Goal: Task Accomplishment & Management: Use online tool/utility

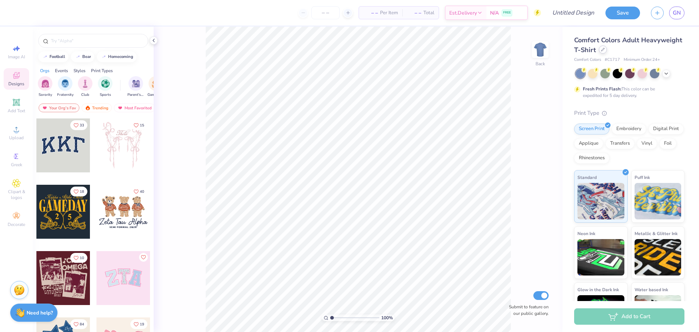
click at [604, 50] on icon at bounding box center [603, 50] width 4 height 4
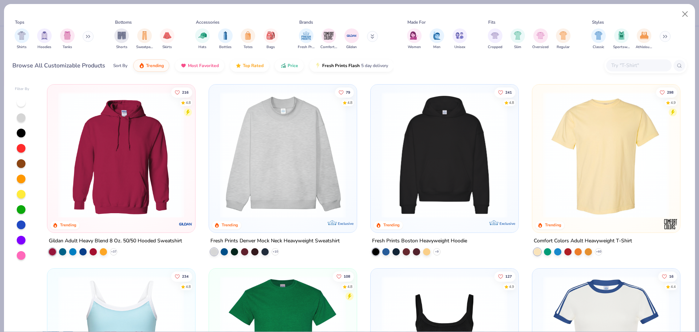
click at [125, 169] on img at bounding box center [121, 155] width 133 height 126
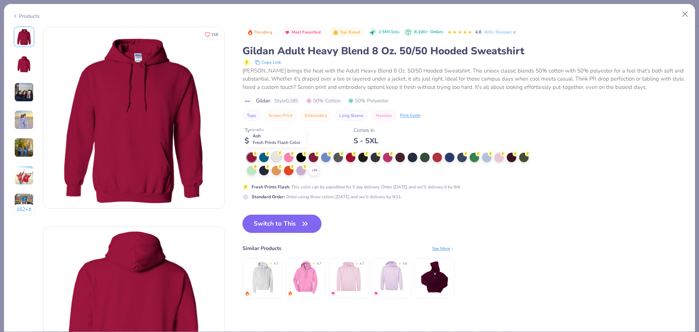
click at [278, 155] on icon at bounding box center [279, 152] width 5 height 5
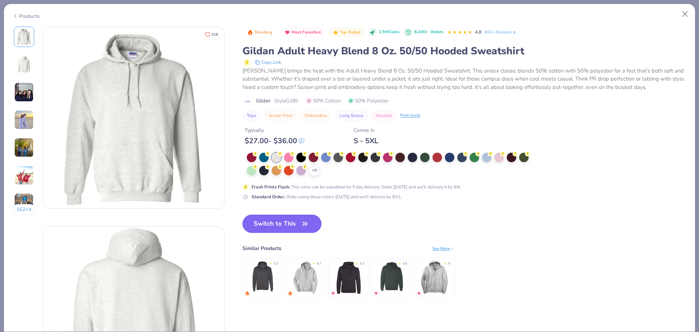
click at [272, 226] on button "Switch to This" at bounding box center [281, 223] width 79 height 18
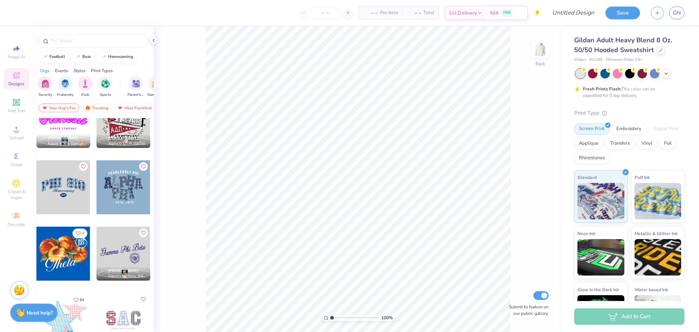
scroll to position [358, 0]
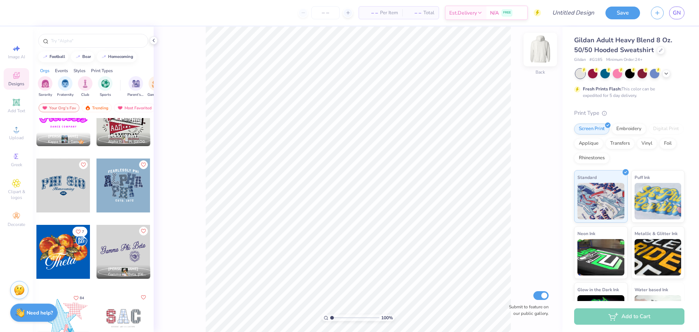
click at [536, 51] on img at bounding box center [540, 49] width 29 height 29
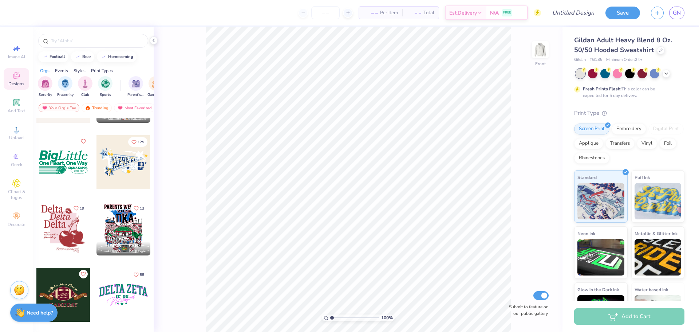
scroll to position [2178, 0]
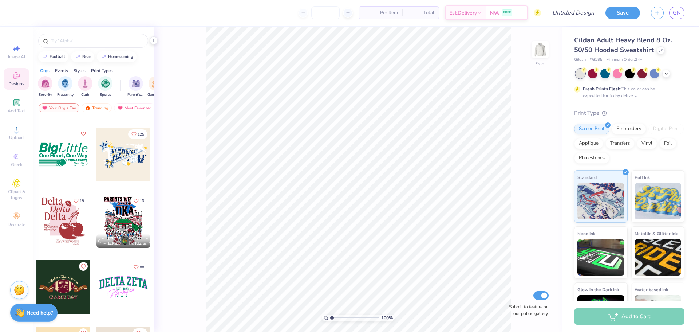
click at [59, 212] on div at bounding box center [63, 221] width 54 height 54
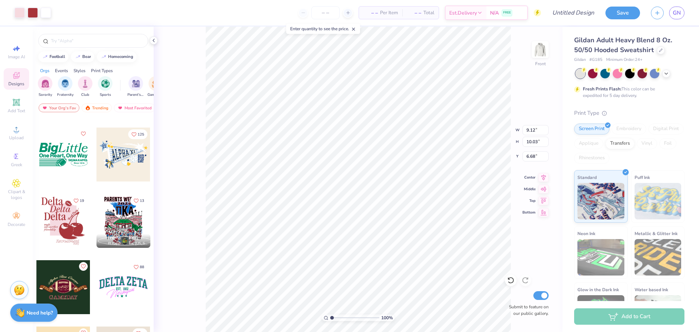
type input "6.68"
click at [542, 53] on img at bounding box center [540, 49] width 29 height 29
click at [539, 48] on img at bounding box center [540, 49] width 15 height 15
click at [355, 30] on icon at bounding box center [353, 29] width 5 height 5
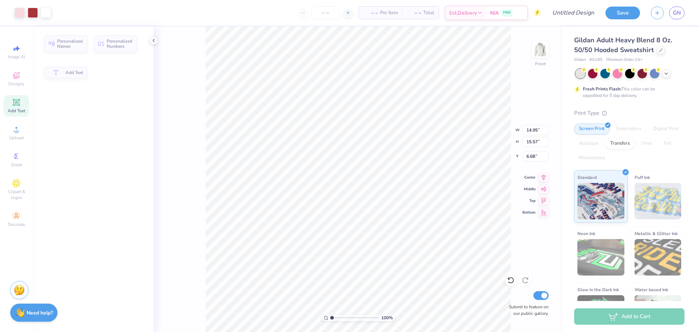
type input "14.95"
type input "15.57"
click at [537, 53] on img at bounding box center [540, 49] width 29 height 29
click at [14, 80] on div "Designs" at bounding box center [16, 78] width 25 height 21
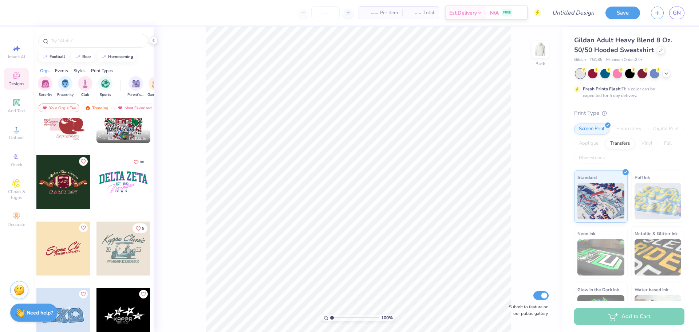
scroll to position [2381, 0]
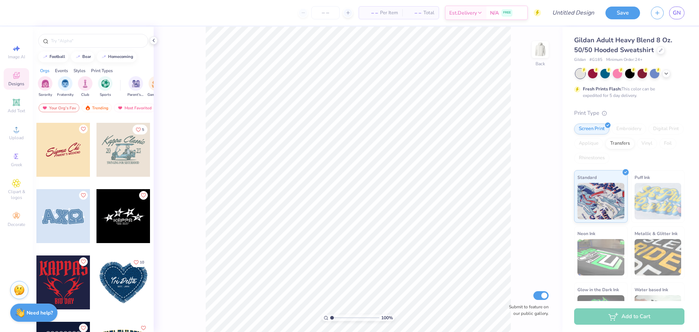
click at [117, 217] on div at bounding box center [123, 216] width 54 height 54
click at [19, 14] on div at bounding box center [20, 12] width 10 height 10
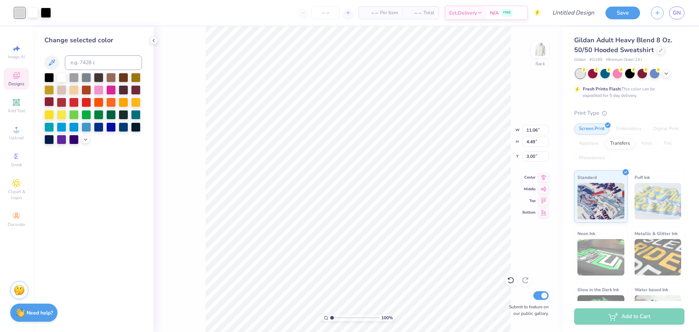
click at [50, 103] on div at bounding box center [48, 101] width 9 height 9
type input "1.21"
type input "6.36"
type input "2.58"
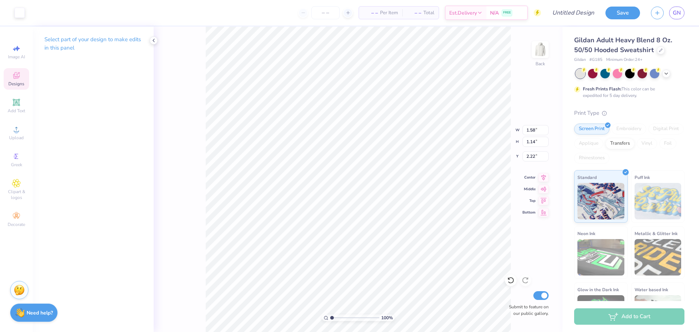
type input "1.58"
type input "1.14"
type input "2.22"
click at [528, 82] on div "100 % Back W 1.58 1.58 " H 1.14 1.14 " Y 2.22 2.22 " Center Middle Top Bottom S…" at bounding box center [358, 179] width 409 height 305
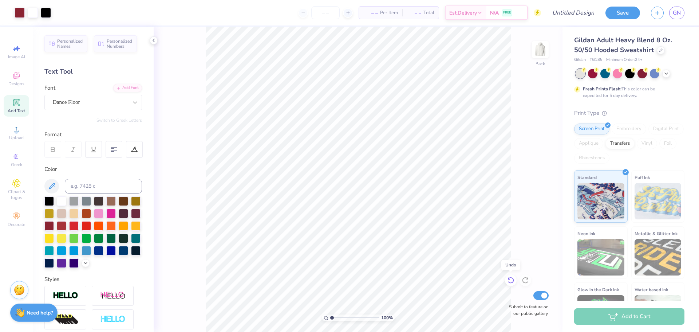
click at [509, 279] on icon at bounding box center [508, 278] width 1 height 1
type input "2.94"
click at [341, 318] on input "range" at bounding box center [354, 317] width 49 height 7
type textarea "B"
type input "0.41"
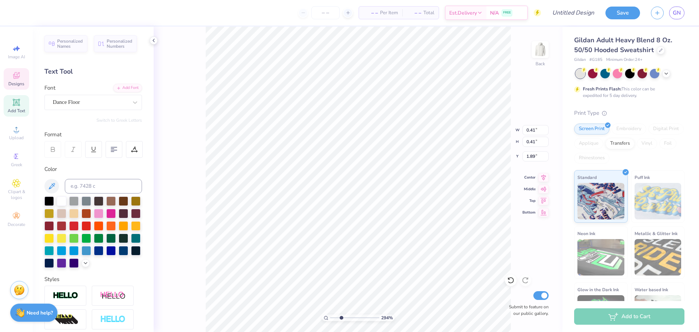
type input "1.89"
type textarea "U"
type input "1.79"
type textarea "K"
type input "2.52"
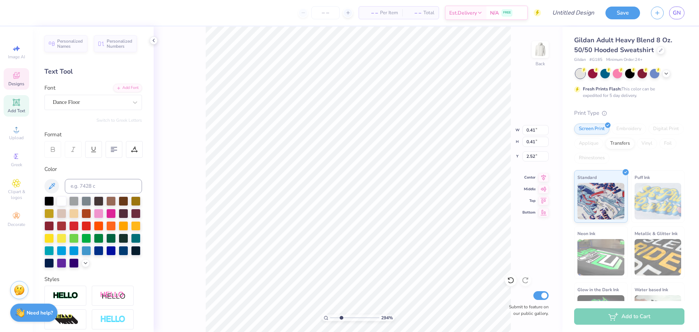
type textarea "L"
click at [63, 107] on div "Dance Floor" at bounding box center [90, 101] width 76 height 11
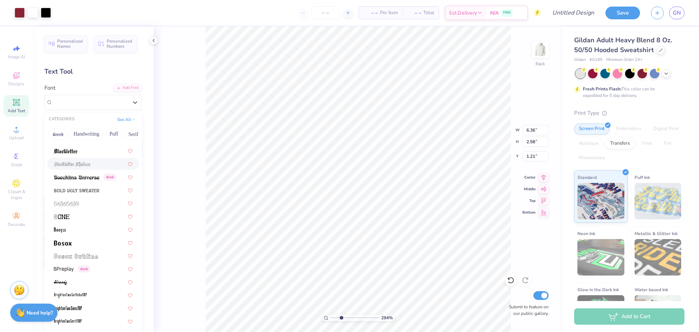
scroll to position [495, 0]
click at [90, 181] on div "Greek" at bounding box center [93, 176] width 92 height 12
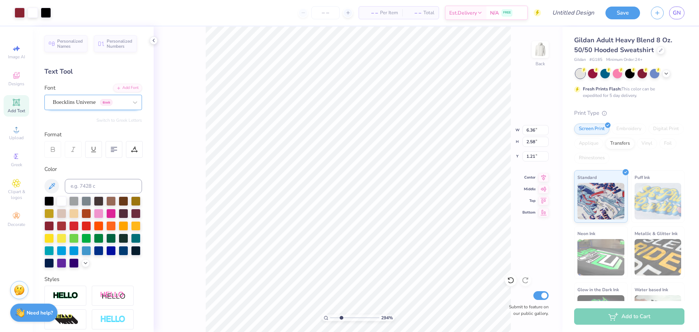
click at [74, 105] on div "Boecklins Universe Greek" at bounding box center [90, 101] width 76 height 11
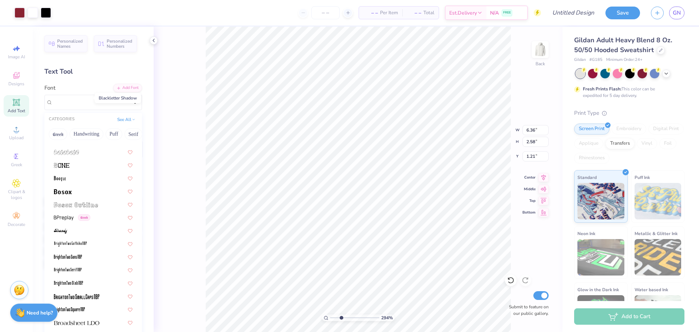
scroll to position [560, 0]
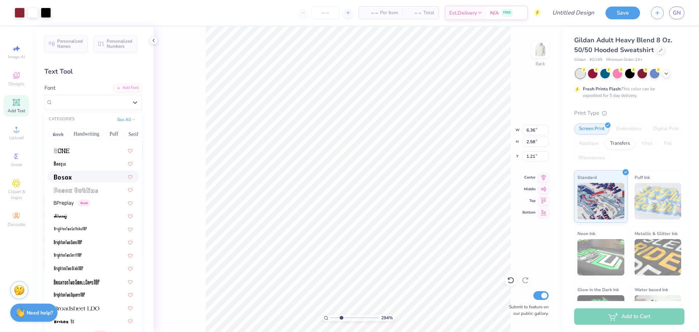
click at [80, 173] on div at bounding box center [93, 177] width 79 height 8
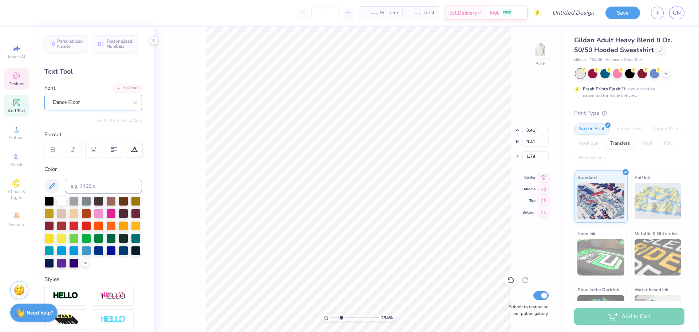
click at [96, 103] on div "Dance Floor" at bounding box center [90, 101] width 76 height 11
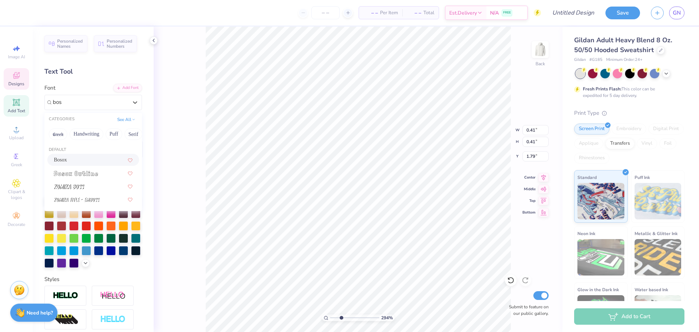
click at [89, 163] on div "Bosox" at bounding box center [93, 160] width 79 height 8
type input "bos"
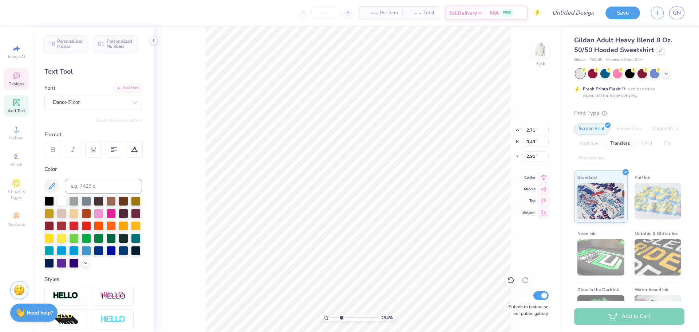
type textarea "Kickline"
click at [129, 106] on div at bounding box center [135, 102] width 13 height 13
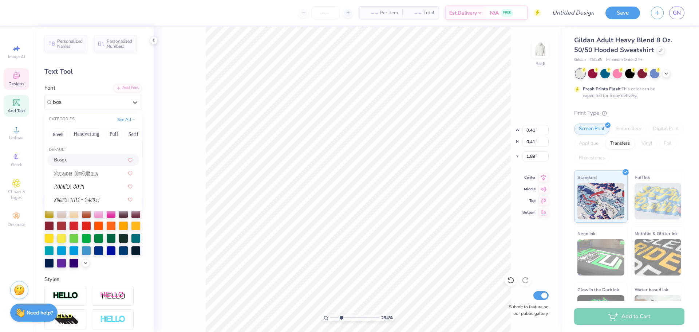
click at [95, 161] on div "Bosox" at bounding box center [93, 160] width 79 height 8
type input "bos"
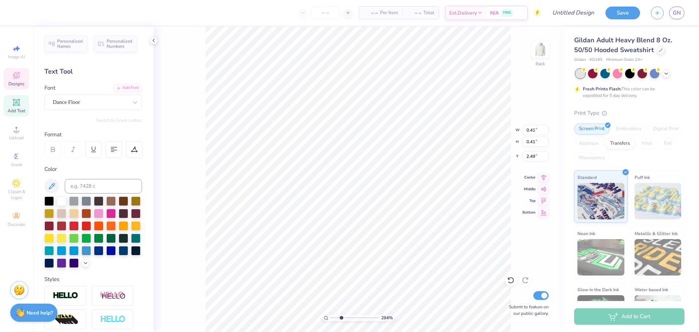
type input "2.49"
click at [68, 104] on div "Dance Floor" at bounding box center [90, 101] width 76 height 11
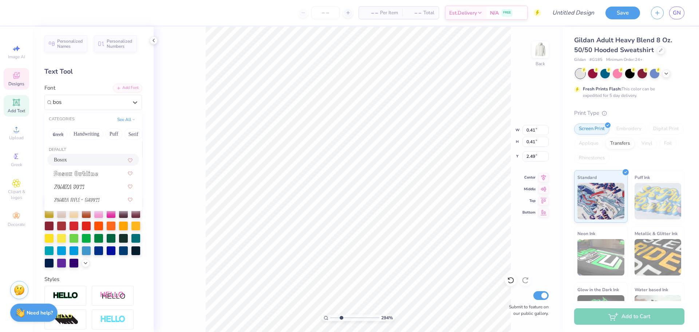
click at [79, 161] on div "Bosox" at bounding box center [93, 160] width 79 height 8
type input "bos"
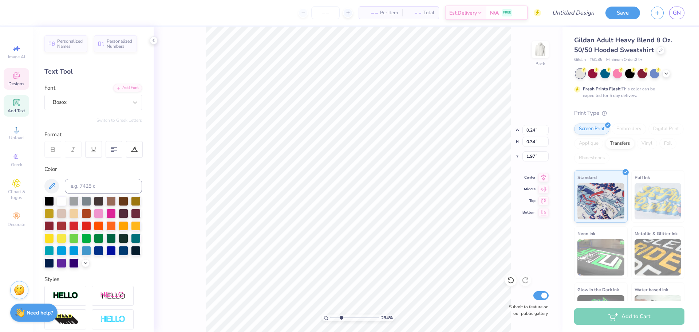
type input "1.88"
type input "0.31"
type input "0.43"
type textarea "LIVE FULY."
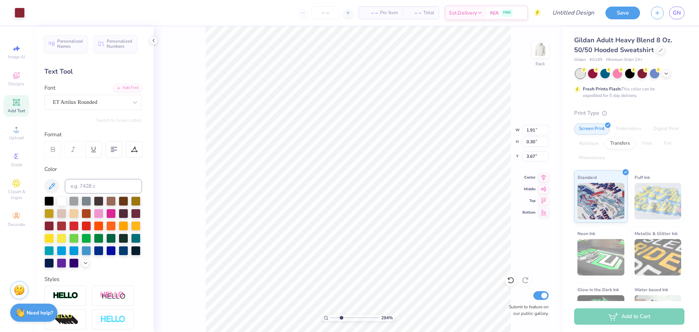
type input "1.91"
type input "0.30"
drag, startPoint x: 342, startPoint y: 318, endPoint x: 328, endPoint y: 318, distance: 14.2
click at [330, 318] on input "range" at bounding box center [354, 317] width 49 height 7
drag, startPoint x: 333, startPoint y: 318, endPoint x: 338, endPoint y: 317, distance: 4.9
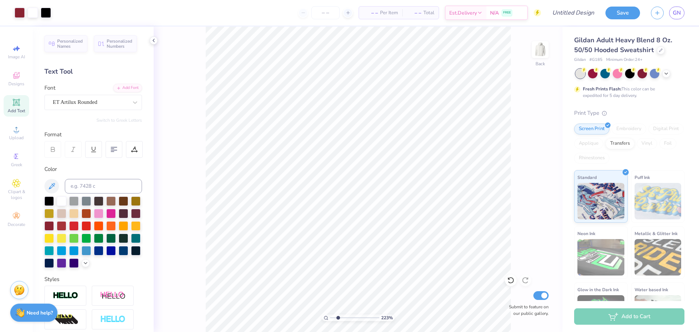
click at [338, 317] on input "range" at bounding box center [354, 317] width 49 height 7
drag, startPoint x: 336, startPoint y: 317, endPoint x: 330, endPoint y: 317, distance: 6.6
type input "1"
click at [330, 317] on input "range" at bounding box center [354, 317] width 49 height 7
click at [542, 57] on img at bounding box center [540, 49] width 29 height 29
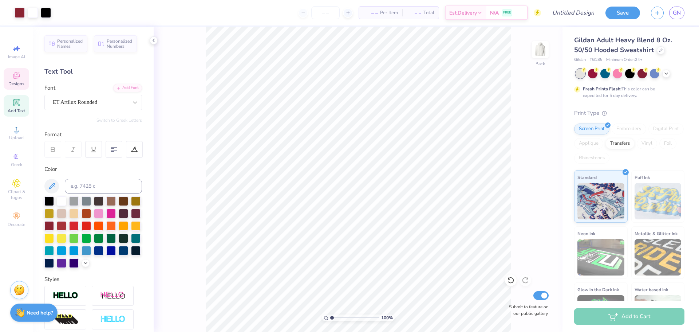
click at [13, 81] on span "Designs" at bounding box center [16, 84] width 16 height 6
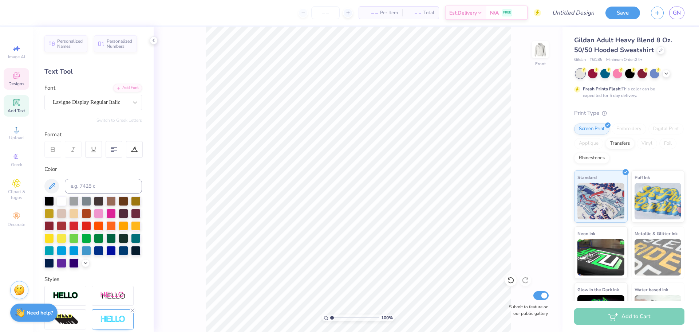
click at [15, 82] on span "Designs" at bounding box center [16, 84] width 16 height 6
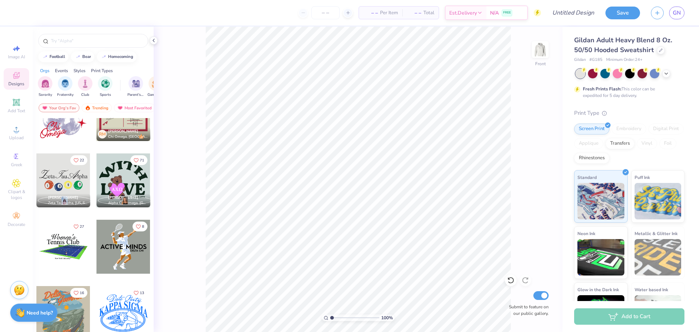
scroll to position [4737, 0]
click at [77, 158] on icon "Like" at bounding box center [76, 158] width 5 height 5
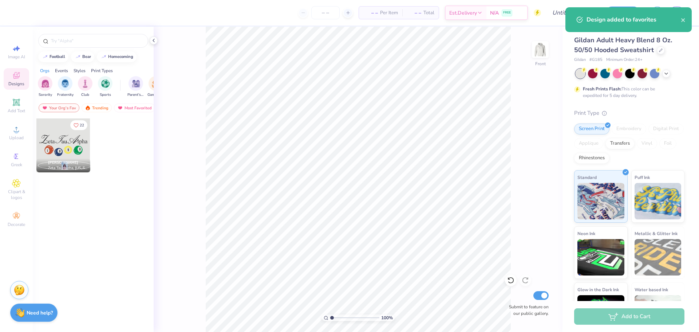
scroll to position [0, 0]
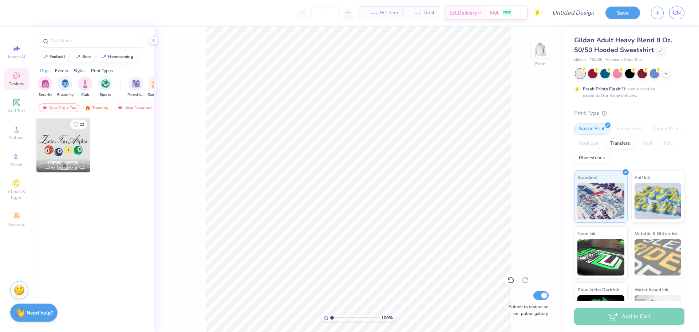
click at [76, 125] on icon "Like" at bounding box center [76, 124] width 5 height 5
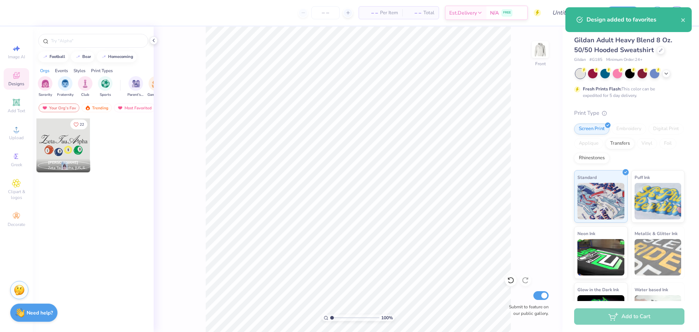
click at [84, 126] on button "22" at bounding box center [78, 124] width 17 height 10
click at [46, 82] on img "filter for Sorority" at bounding box center [45, 83] width 8 height 8
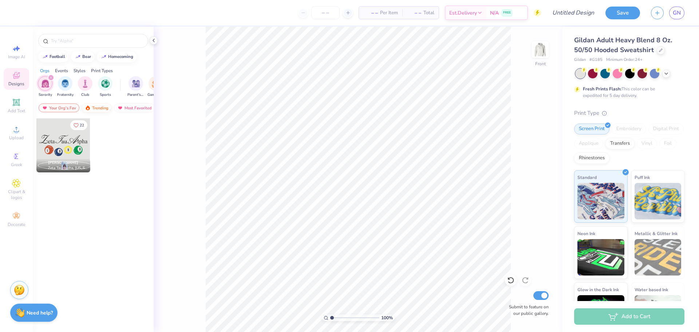
click at [88, 108] on img at bounding box center [88, 107] width 6 height 5
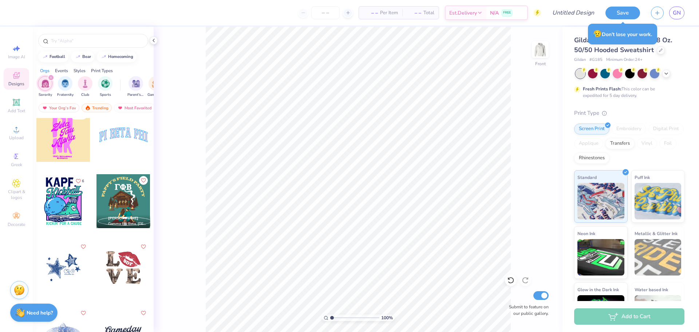
scroll to position [6175, 0]
click at [124, 253] on div at bounding box center [123, 266] width 54 height 54
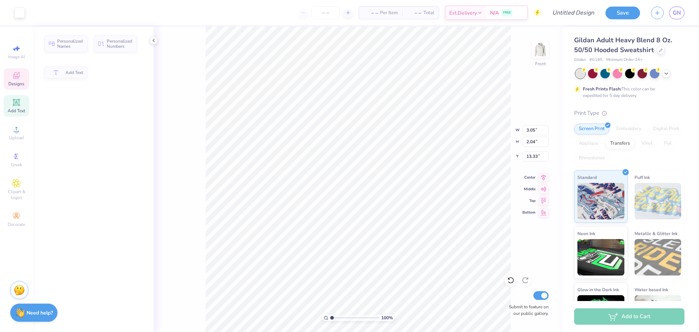
type input "3.05"
type input "2.04"
type input "13.33"
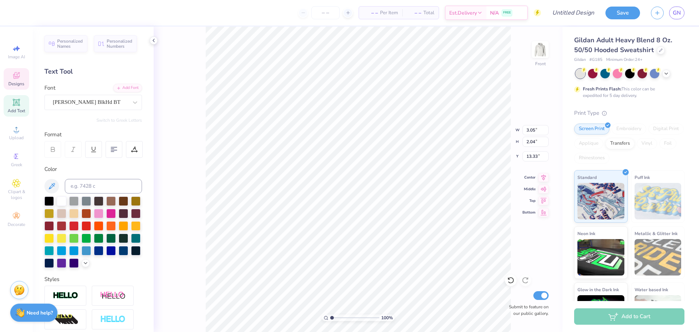
scroll to position [0, 0]
type textarea "BUKL"
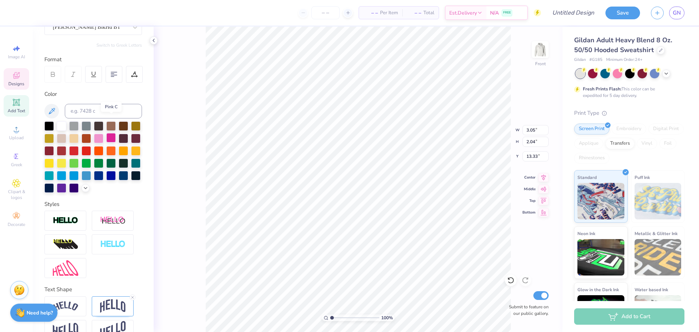
scroll to position [92, 0]
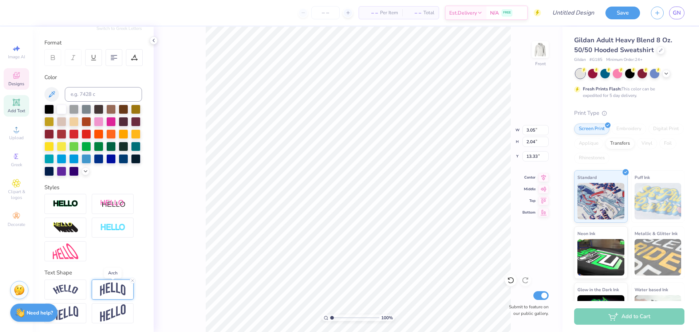
click at [108, 289] on img at bounding box center [112, 289] width 25 height 14
type input "-0.14"
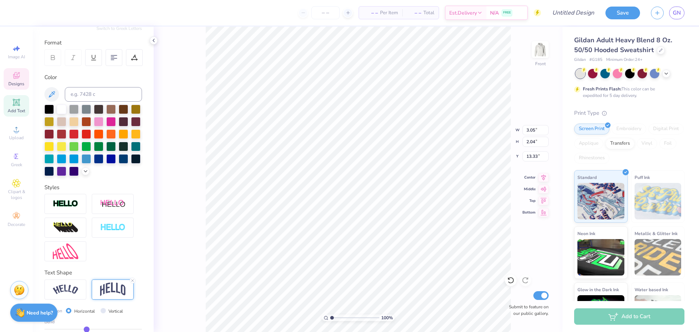
type input "-0.13"
type input "-0.12"
type input "-0.11"
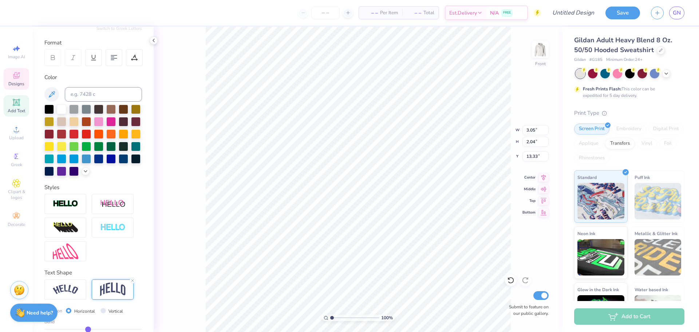
type input "-0.11"
type input "-0.1"
type input "-0.10"
type input "-0.09"
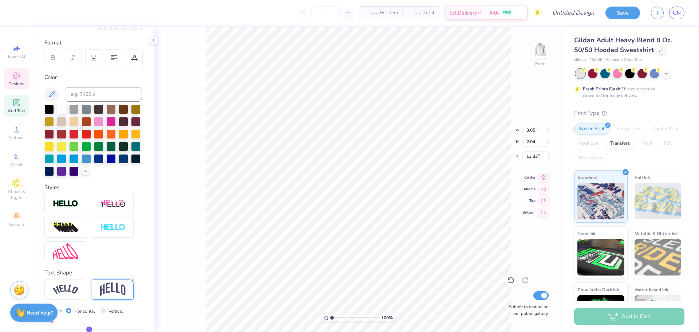
type input "-0.08"
type input "-0.07"
type input "-0.06"
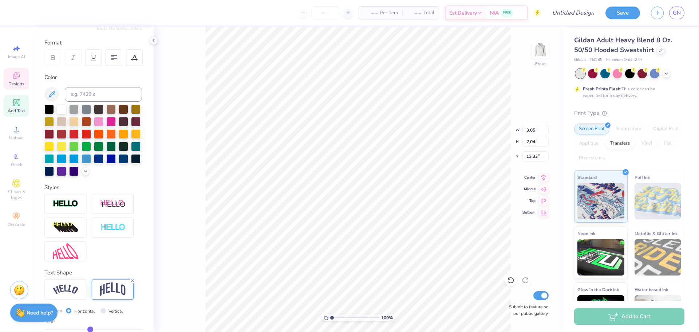
type input "-0.06"
type input "-0.05"
type input "-0.04"
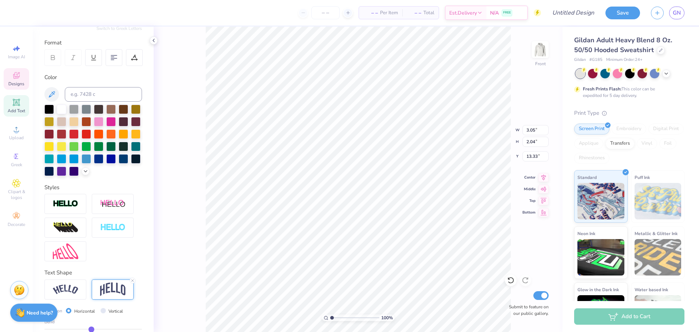
type input "-0.03"
type input "-0.02"
type input "-0.01"
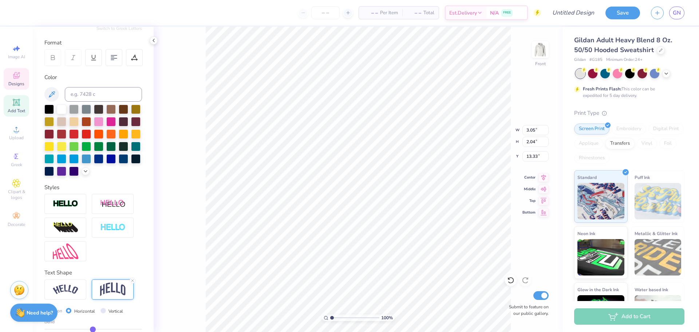
type input "-0.01"
type input "0"
type input "0.00"
type input "0.01"
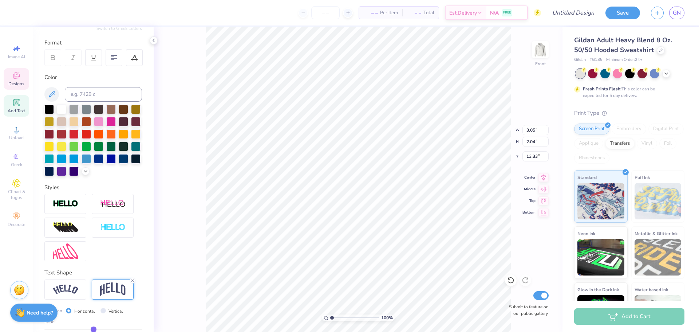
type input "0.02"
type input "0.03"
type input "0.04"
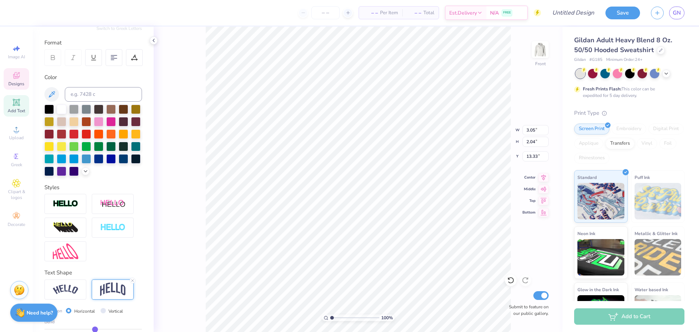
type input "0.04"
type input "0.05"
type input "0.06"
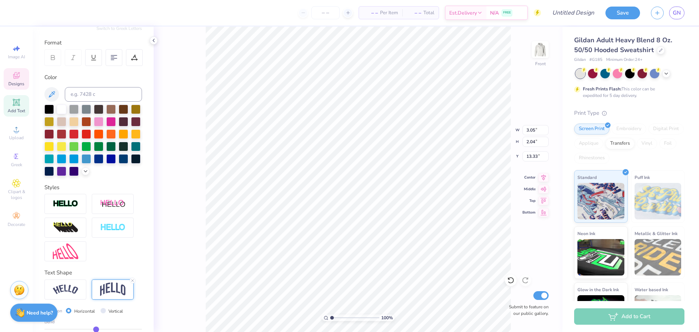
type input "0.07"
type input "0.08"
type input "0.09"
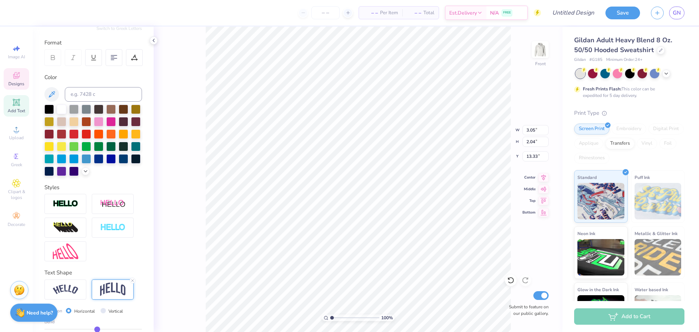
type input "0.09"
type input "0.1"
type input "0.10"
type input "0.11"
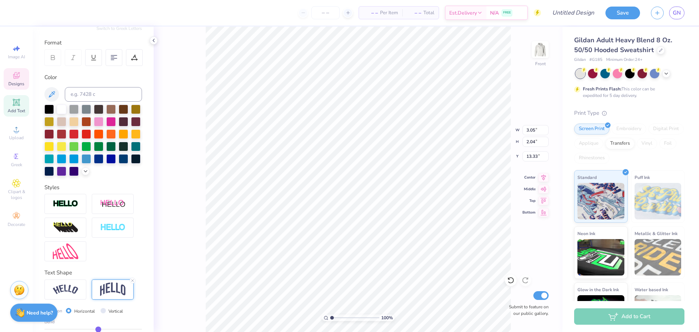
type input "0.12"
type input "0.13"
type input "0.14"
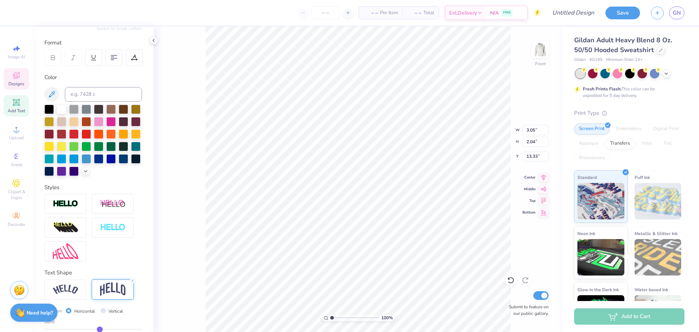
type input "0.14"
type input "0.15"
type input "0.16"
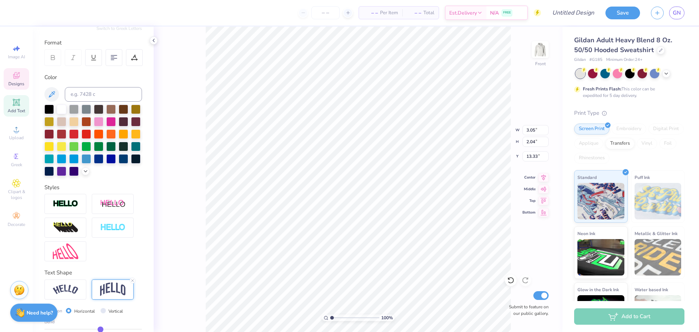
type input "0.17"
type input "0.18"
type input "0.19"
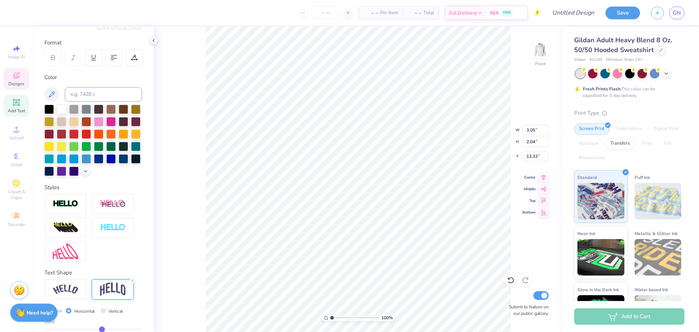
type input "0.19"
type input "0.2"
type input "0.20"
drag, startPoint x: 86, startPoint y: 329, endPoint x: 102, endPoint y: 330, distance: 15.7
click at [102, 330] on input "range" at bounding box center [93, 328] width 98 height 1
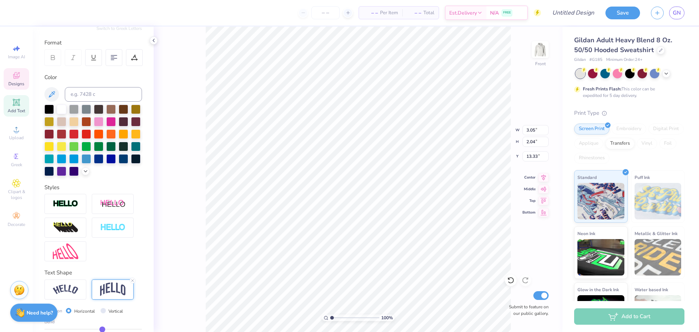
type input "0.19"
type input "0.18"
type input "0.17"
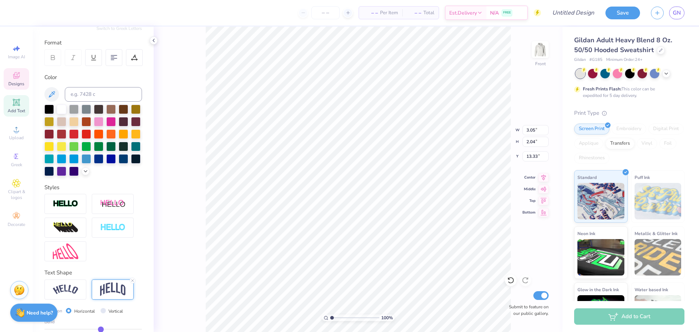
type input "0.17"
type input "0.16"
type input "0.15"
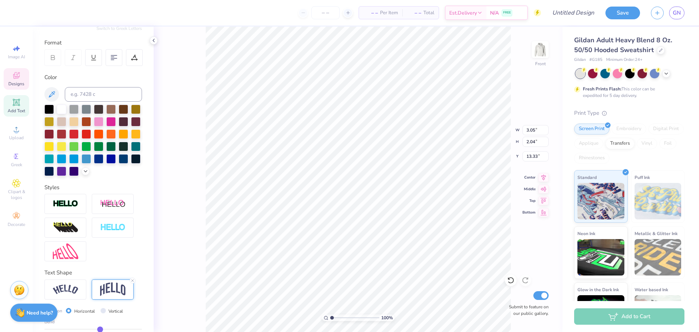
type input "0.14"
type input "0.13"
type input "0.12"
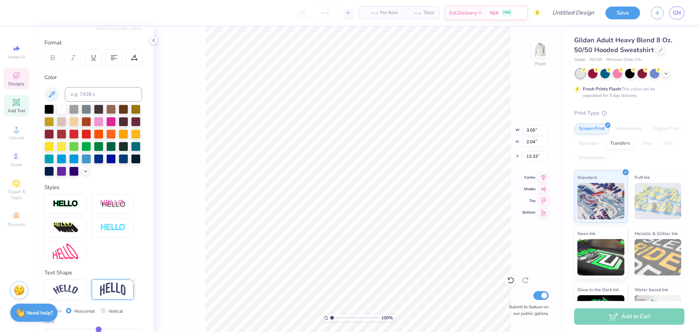
type input "0.12"
type input "0.11"
type input "0.1"
type input "0.10"
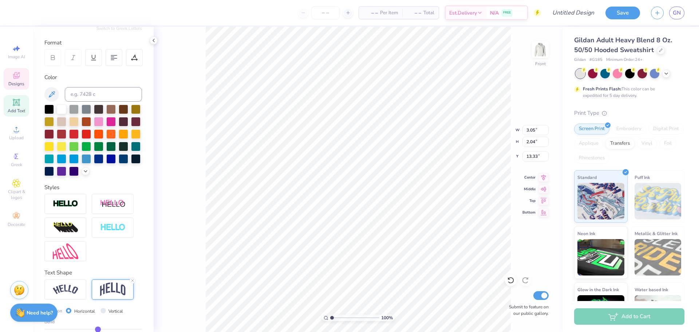
type input "0.09"
type input "0.08"
type input "0.06"
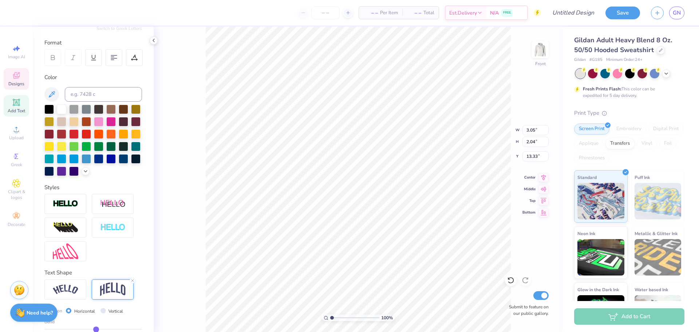
type input "0.06"
type input "0.04"
type input "0.02"
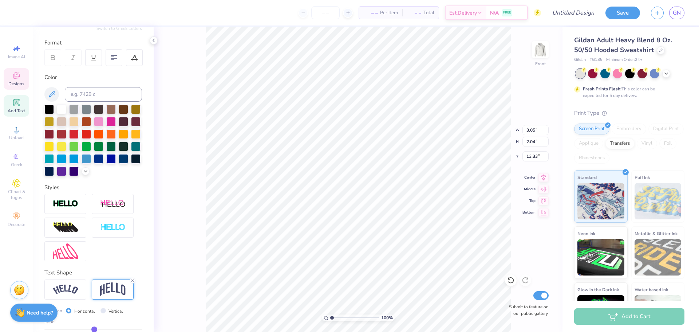
type input "0.01"
type input "0"
type input "0.00"
type input "-0.01"
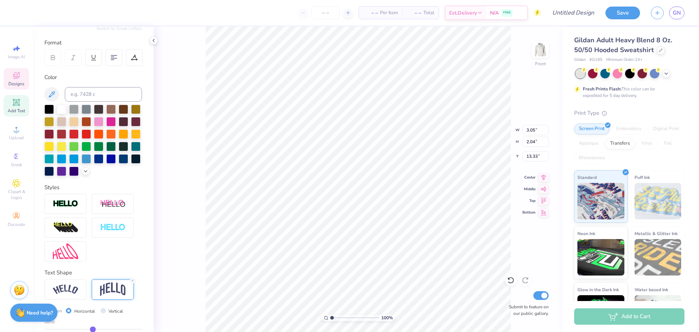
type input "-0.01"
type input "-0.02"
type input "-0.04"
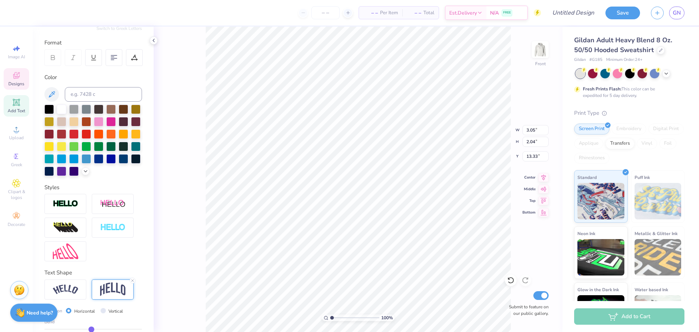
type input "-0.05"
type input "-0.06"
type input "-0.07"
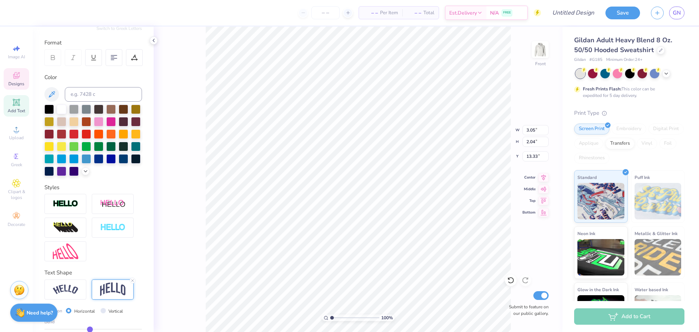
type input "-0.07"
type input "-0.08"
type input "-0.09"
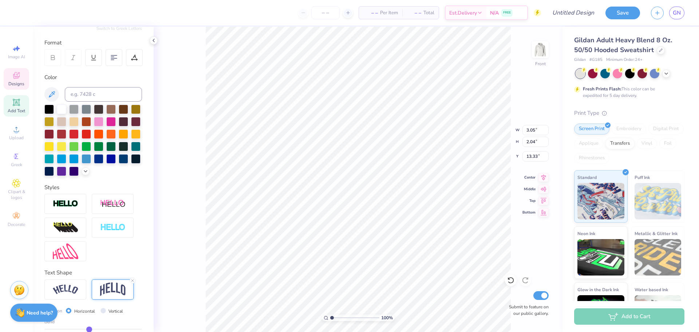
type input "-0.11"
type input "-0.12"
type input "-0.13"
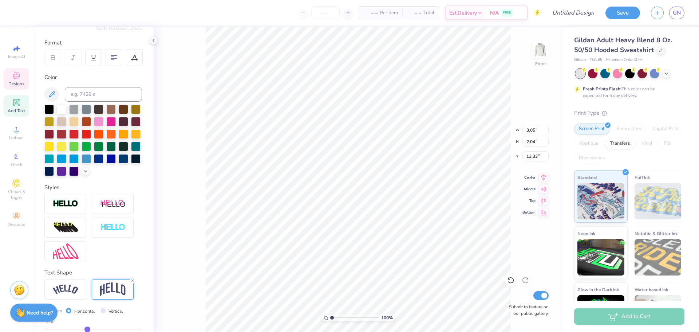
type input "-0.13"
type input "-0.15"
type input "-0.18"
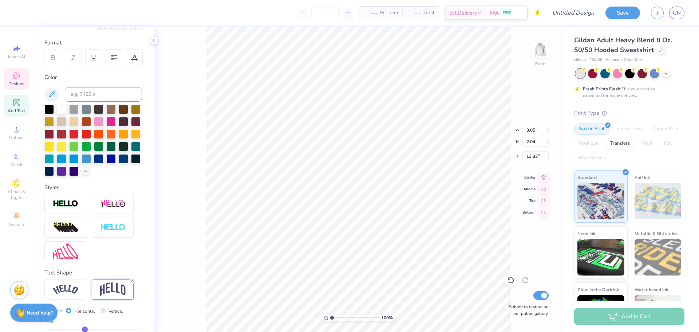
type input "-0.22"
type input "-0.25"
type input "-0.35"
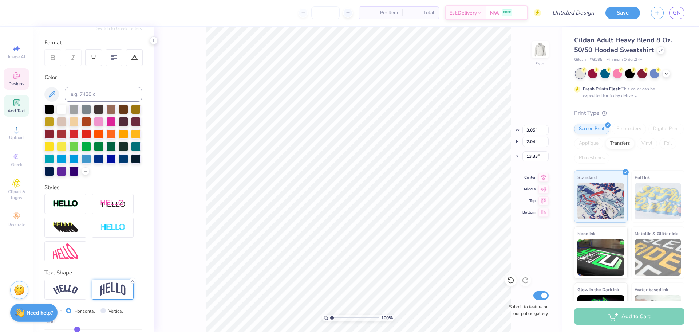
type input "-0.35"
type input "-0.5"
type input "-0.50"
type input "-0.56"
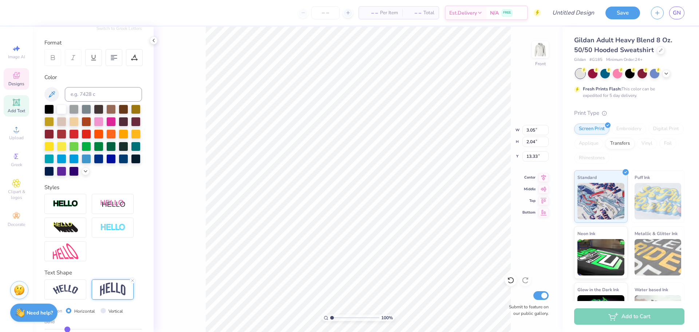
type input "-0.59"
type input "-0.6"
type input "-0.60"
type input "-0.61"
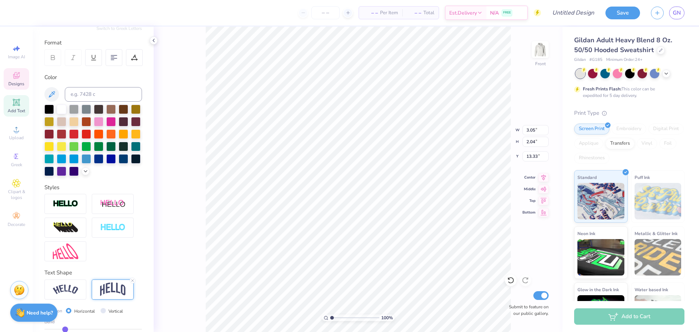
type input "-0.61"
drag, startPoint x: 102, startPoint y: 330, endPoint x: 65, endPoint y: 337, distance: 37.5
type input "-0.61"
click at [65, 330] on input "range" at bounding box center [93, 328] width 98 height 1
click at [192, 291] on div "100 % Front W 3.05 3.05 " H 2.04 2.04 " Y 13.33 13.33 " Center Middle Top Botto…" at bounding box center [358, 179] width 409 height 305
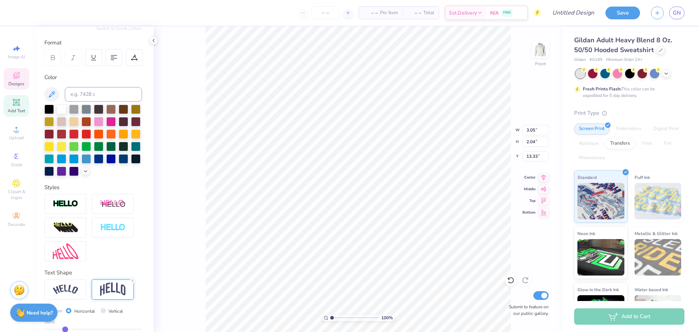
type input "3.99"
type input "3.12"
type input "12.52"
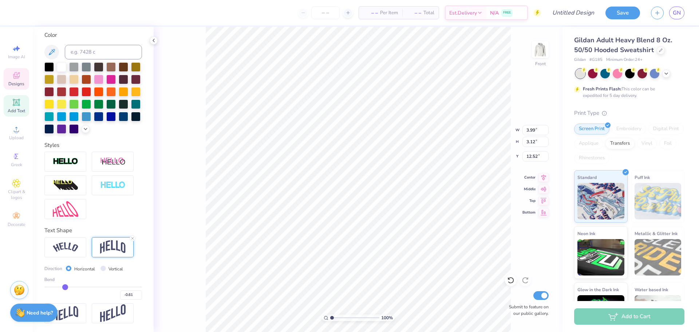
type input "-0.63"
type input "-0.62"
type input "-0.61"
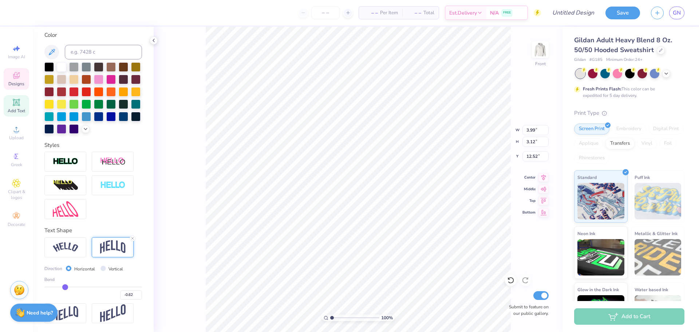
type input "-0.61"
type input "-0.6"
type input "-0.60"
type input "-0.59"
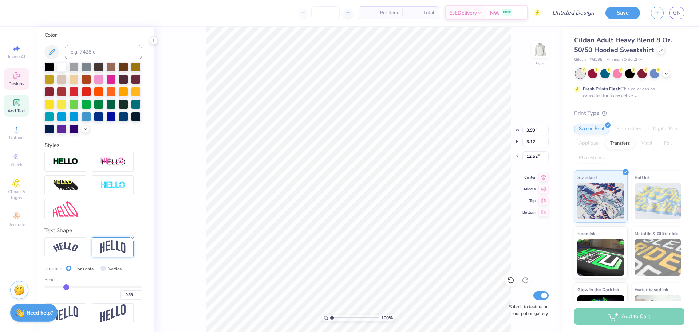
type input "-0.58"
type input "-0.57"
drag, startPoint x: 64, startPoint y: 286, endPoint x: 72, endPoint y: 291, distance: 9.2
click at [72, 287] on input "range" at bounding box center [93, 286] width 98 height 1
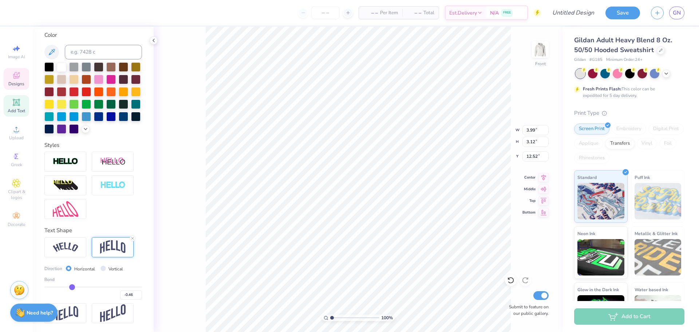
click at [203, 219] on div "100 % Front W 3.99 3.99 " H 3.12 3.12 " Y 12.52 12.52 " Center Middle Top Botto…" at bounding box center [358, 179] width 409 height 305
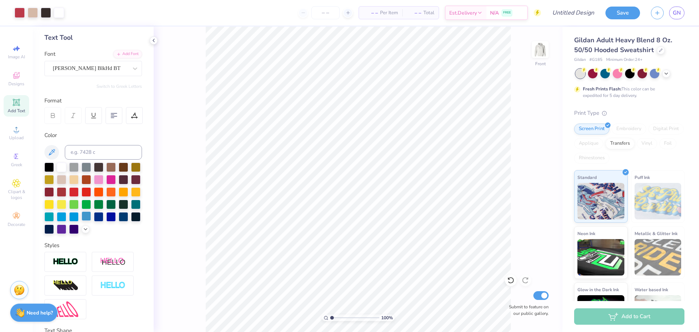
scroll to position [0, 0]
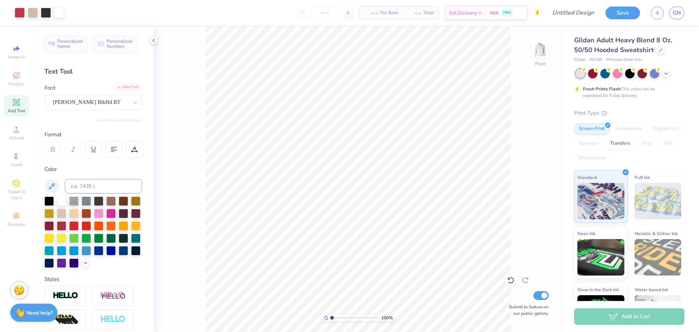
click at [131, 85] on div "Add Font" at bounding box center [127, 87] width 29 height 8
click at [27, 107] on div "Add Text" at bounding box center [16, 105] width 25 height 21
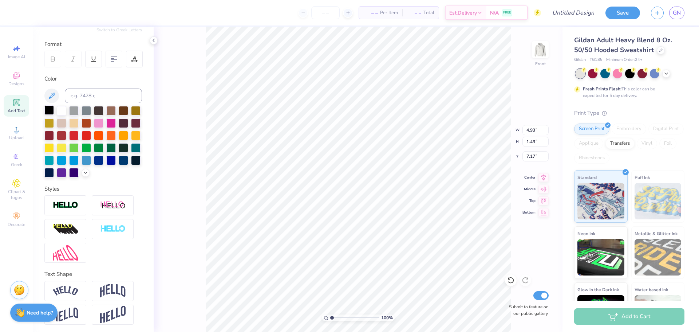
click at [48, 112] on div at bounding box center [48, 109] width 9 height 9
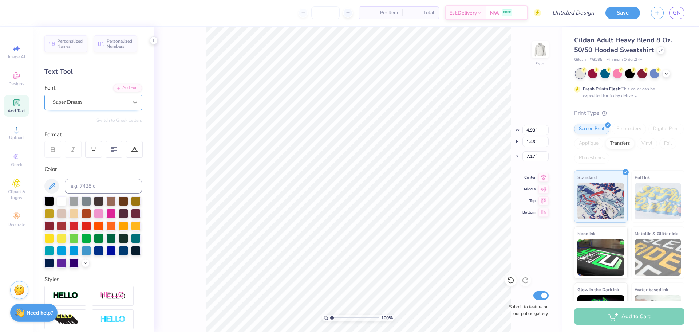
click at [131, 102] on div at bounding box center [135, 102] width 13 height 13
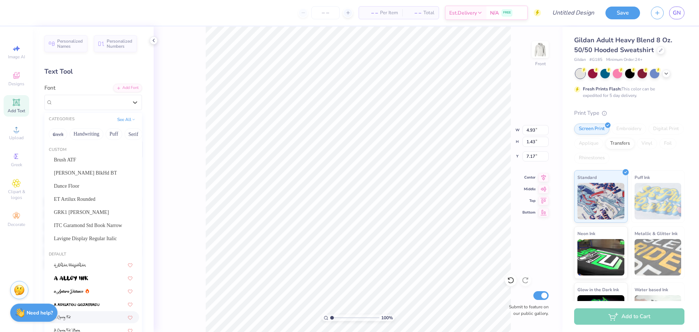
scroll to position [97, 0]
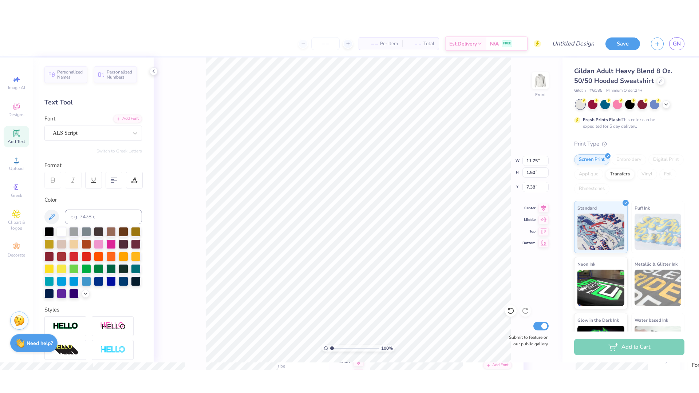
scroll to position [0, 2]
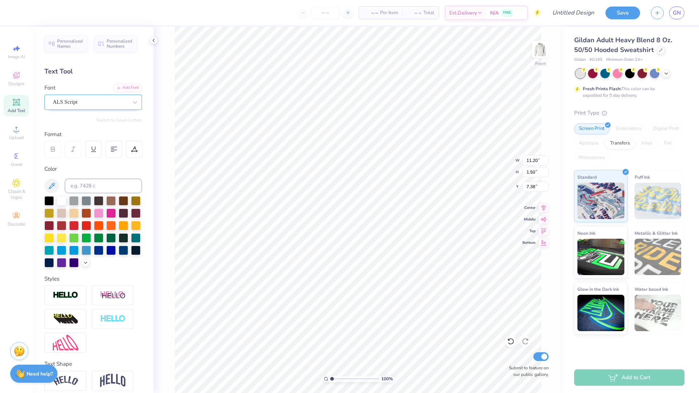
click at [106, 104] on div "ALS Script" at bounding box center [90, 101] width 76 height 11
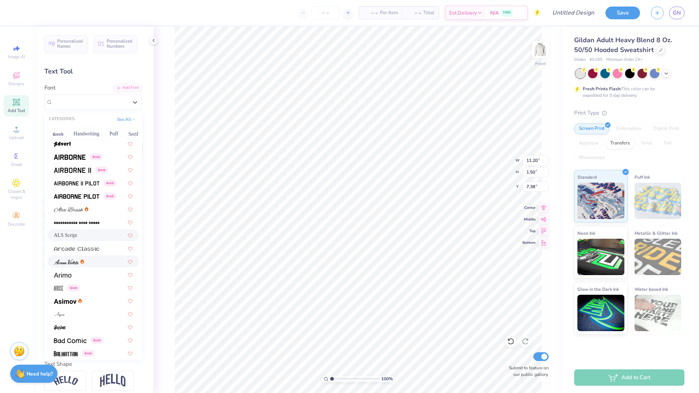
scroll to position [234, 0]
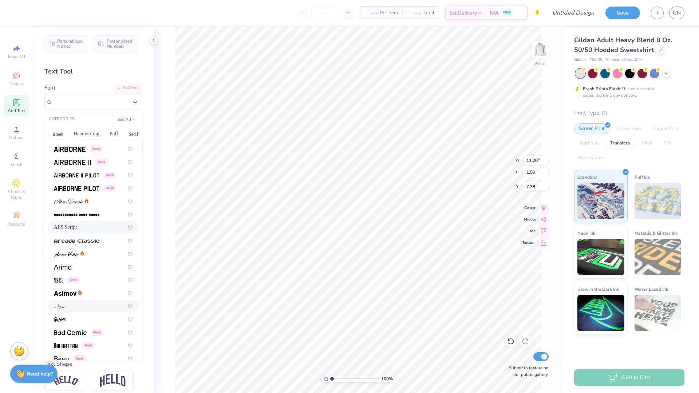
click at [77, 306] on div at bounding box center [93, 306] width 79 height 8
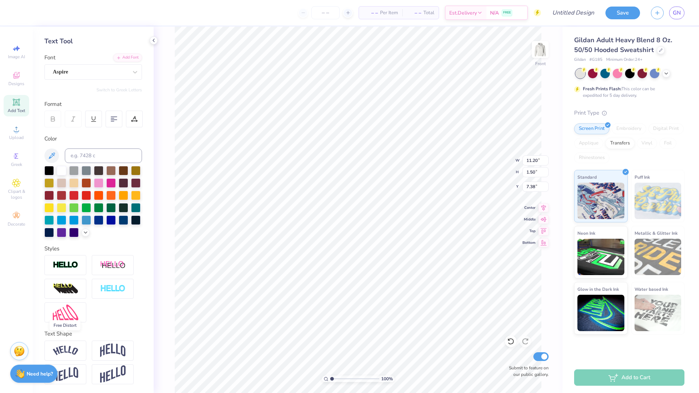
scroll to position [0, 0]
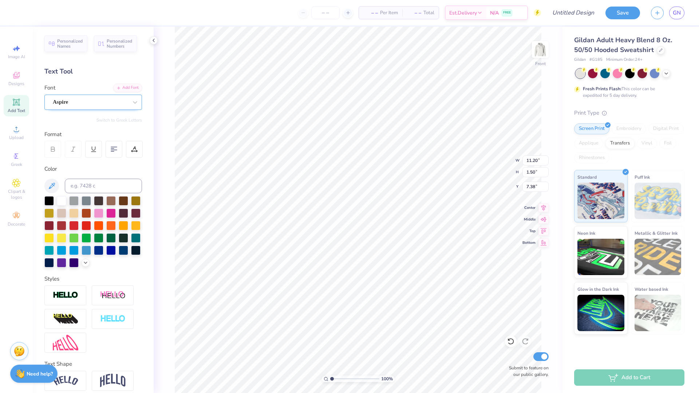
click at [92, 103] on div "Aspire" at bounding box center [90, 101] width 76 height 11
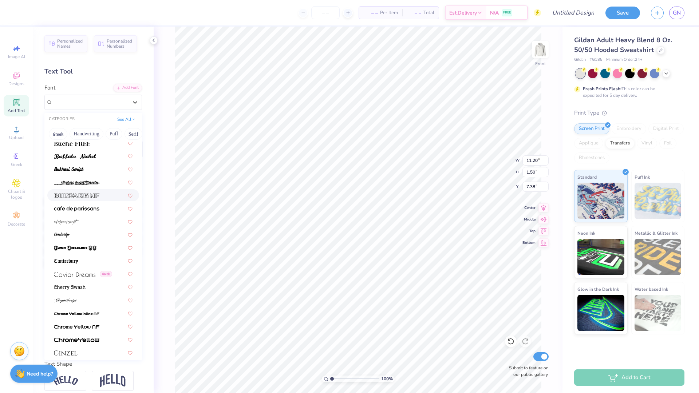
scroll to position [777, 0]
click at [84, 221] on div at bounding box center [93, 221] width 79 height 8
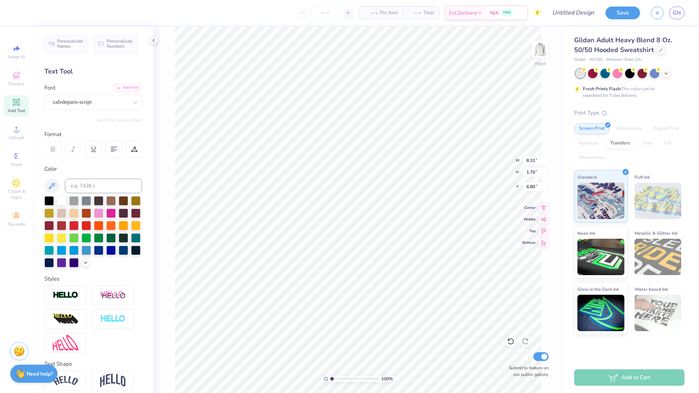
scroll to position [0, 2]
click at [353, 231] on li "Duplicate" at bounding box center [359, 228] width 57 height 14
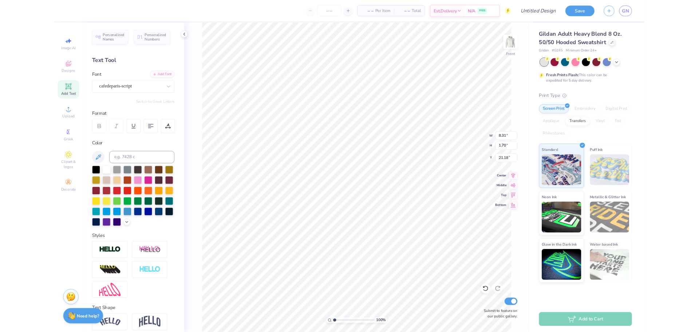
scroll to position [0, 0]
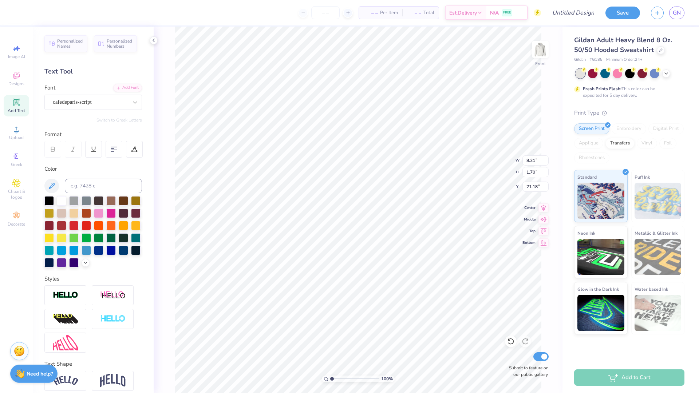
click at [485, 171] on div "100 % Front W 8.31 8.31 " H 1.70 1.70 " Y 21.18 21.18 " Center Middle Top Botto…" at bounding box center [358, 210] width 409 height 367
click at [140, 155] on div at bounding box center [134, 149] width 17 height 17
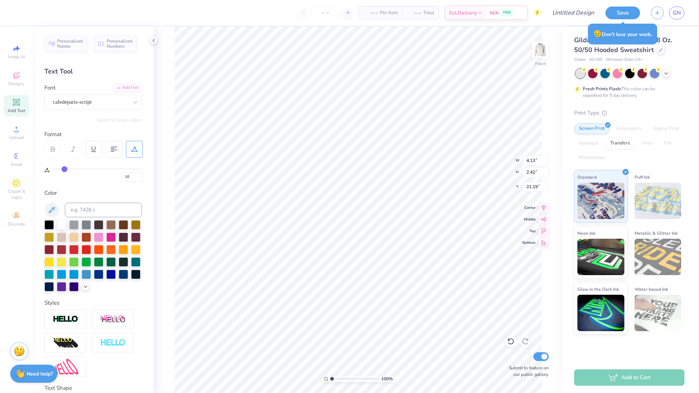
drag, startPoint x: 59, startPoint y: 170, endPoint x: 64, endPoint y: 171, distance: 5.5
click at [64, 170] on input "range" at bounding box center [98, 169] width 90 height 1
click at [165, 206] on div "100 % Front W 4.13 4.13 " H 2.42 2.42 " Y 21.19 21.19 " Center Middle Top Botto…" at bounding box center [358, 210] width 409 height 367
drag, startPoint x: 65, startPoint y: 171, endPoint x: 60, endPoint y: 171, distance: 4.4
click at [60, 170] on input "range" at bounding box center [98, 169] width 90 height 1
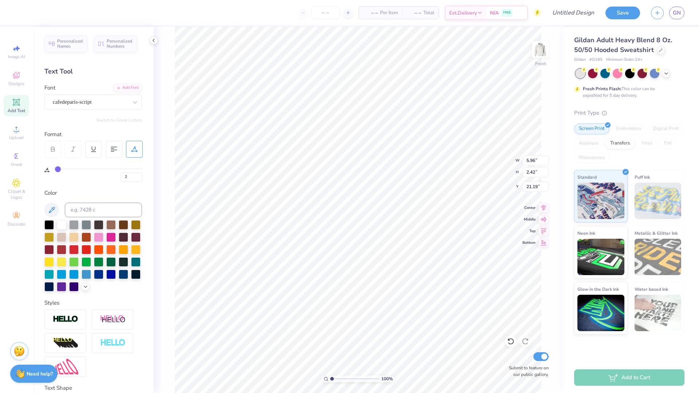
click at [58, 170] on input "range" at bounding box center [98, 169] width 90 height 1
drag, startPoint x: 58, startPoint y: 170, endPoint x: 53, endPoint y: 170, distance: 4.4
click at [53, 170] on input "range" at bounding box center [98, 169] width 90 height 1
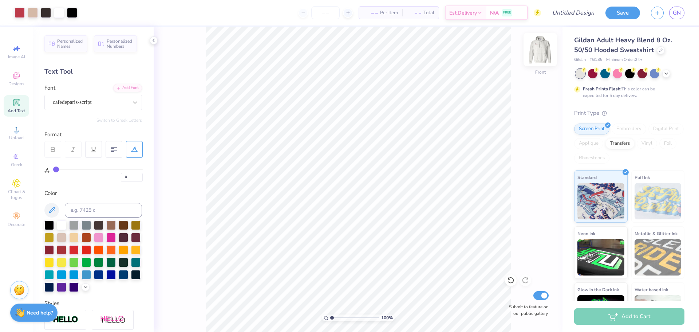
click at [541, 44] on img at bounding box center [540, 49] width 29 height 29
click at [541, 44] on img at bounding box center [540, 49] width 15 height 15
click at [545, 49] on img at bounding box center [540, 49] width 29 height 29
click at [542, 57] on img at bounding box center [540, 49] width 15 height 15
click at [44, 16] on div at bounding box center [46, 12] width 10 height 10
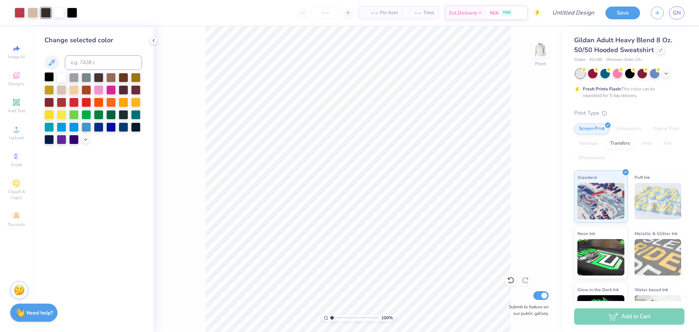
click at [48, 79] on div at bounding box center [48, 76] width 9 height 9
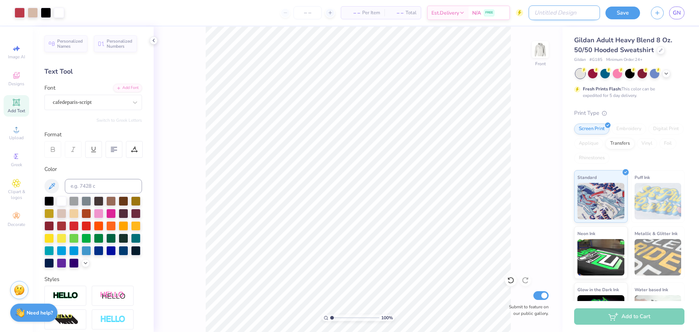
click at [575, 12] on input "Design Title" at bounding box center [564, 12] width 71 height 15
click at [538, 128] on div "100 % Front Submit to feature on our public gallery." at bounding box center [358, 179] width 409 height 305
click at [627, 13] on button "Save" at bounding box center [623, 13] width 35 height 13
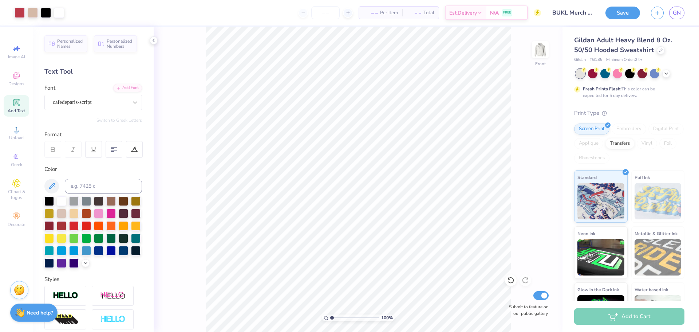
click at [324, 14] on input "number" at bounding box center [325, 12] width 28 height 13
click at [322, 13] on icon at bounding box center [319, 12] width 5 height 5
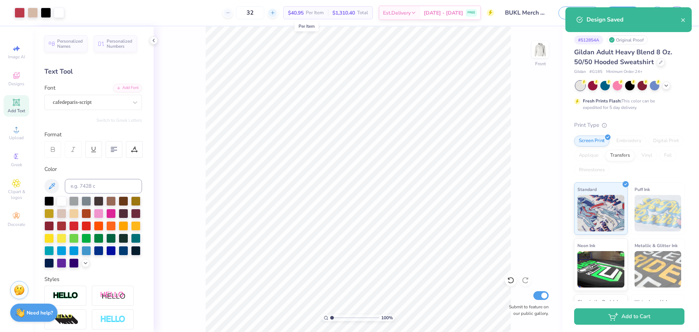
click at [274, 13] on line at bounding box center [272, 13] width 3 height 0
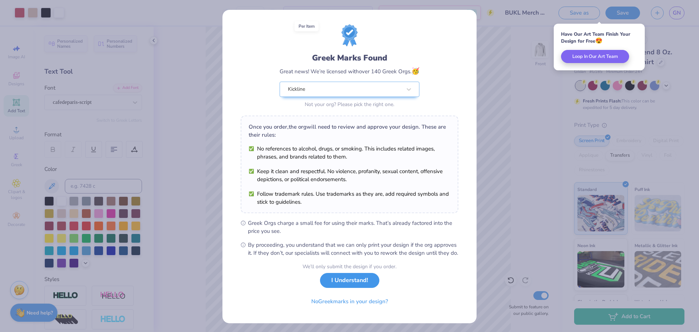
click at [341, 288] on button "I Understand!" at bounding box center [349, 280] width 59 height 15
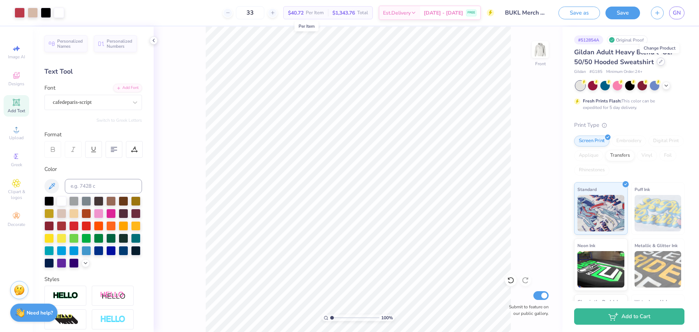
click at [658, 64] on div at bounding box center [661, 62] width 8 height 8
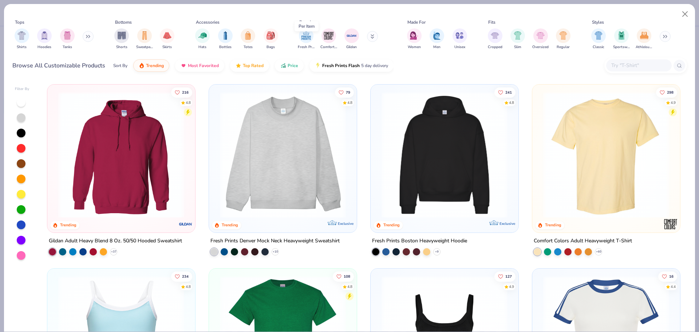
click at [623, 113] on img at bounding box center [606, 155] width 133 height 126
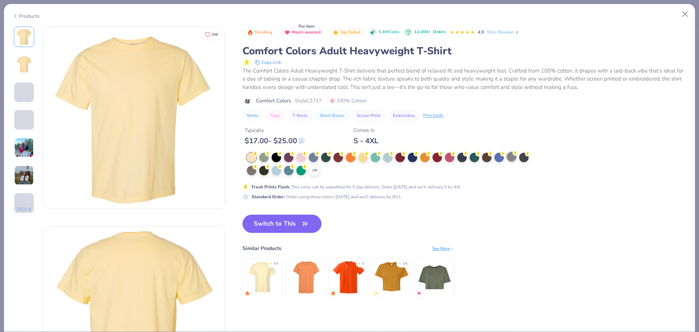
click at [514, 157] on div at bounding box center [511, 156] width 9 height 9
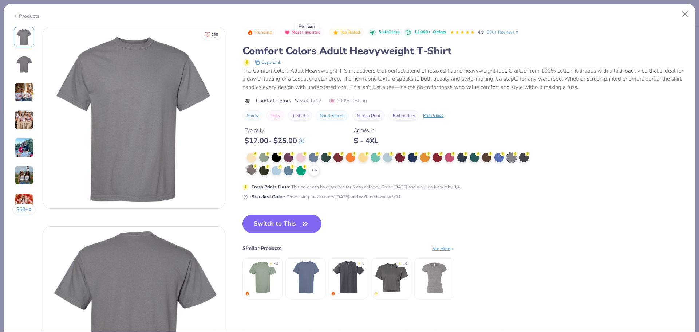
click at [253, 170] on div at bounding box center [251, 169] width 9 height 9
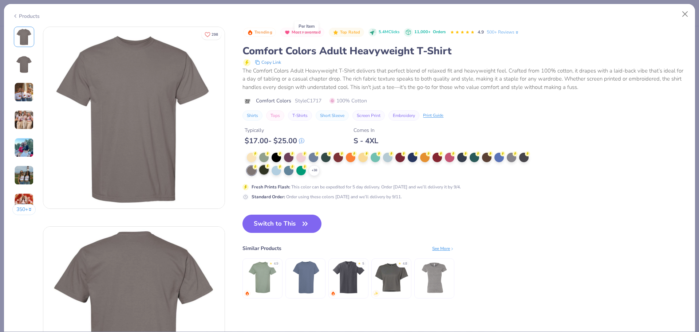
click at [264, 172] on div at bounding box center [263, 169] width 9 height 9
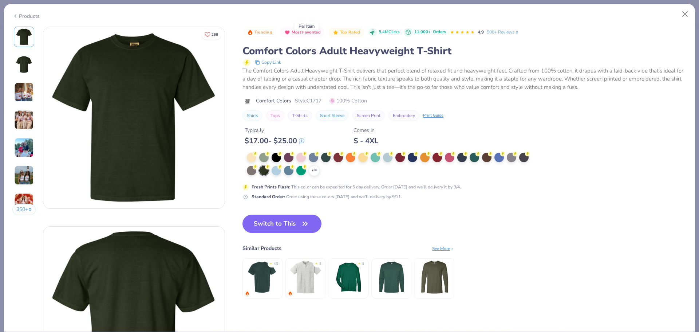
click at [279, 157] on span "Fresh Prints Flash Color" at bounding box center [264, 156] width 48 height 6
click at [279, 157] on div at bounding box center [276, 157] width 9 height 9
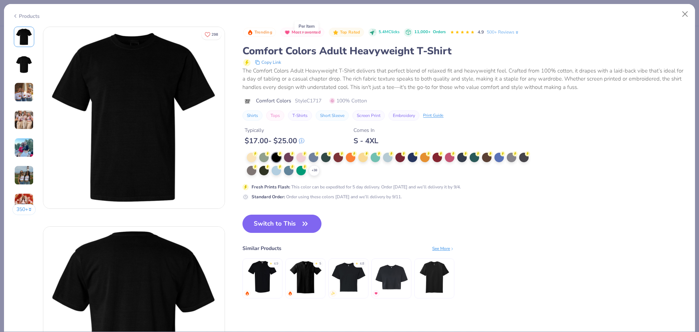
click at [295, 219] on button "Switch to This" at bounding box center [281, 223] width 79 height 18
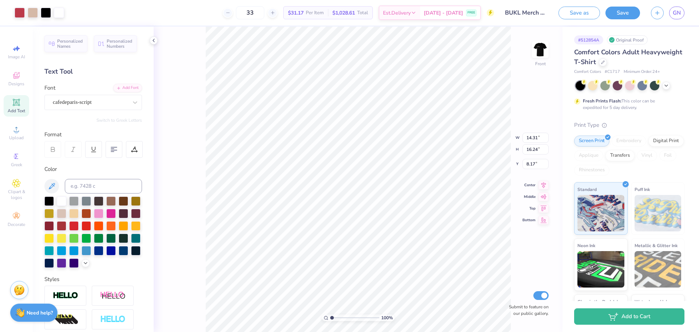
click at [200, 79] on div "100 % Front W 14.31 14.31 " H 16.24 16.24 " Y 8.17 8.17 " Center Middle Top Bot…" at bounding box center [358, 179] width 409 height 305
click at [64, 201] on div at bounding box center [61, 200] width 9 height 9
click at [20, 13] on div at bounding box center [20, 12] width 10 height 10
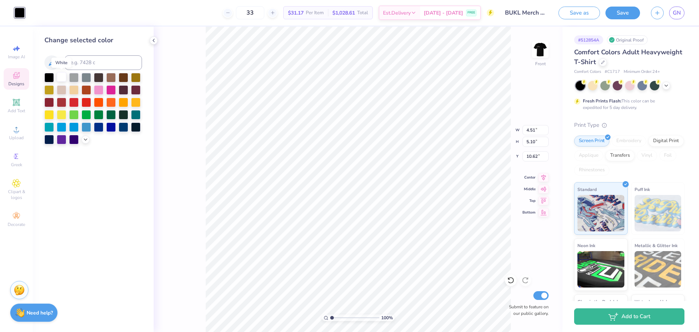
click at [63, 79] on div at bounding box center [61, 76] width 9 height 9
click at [512, 284] on icon at bounding box center [510, 279] width 7 height 7
click at [512, 284] on div "100 % Front W 4.51 4.51 " H 5.10 5.10 " Y 10.62 10.62 " Center Middle Top Botto…" at bounding box center [358, 179] width 409 height 305
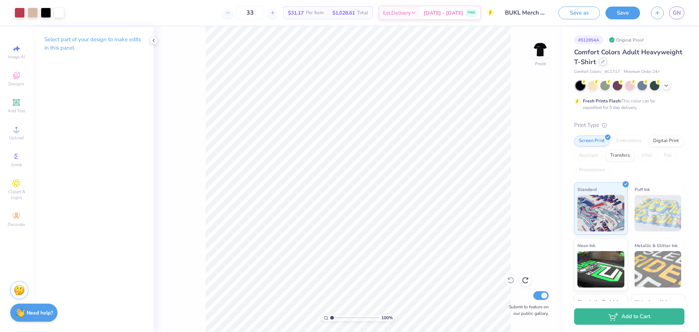
click at [603, 63] on icon at bounding box center [603, 62] width 4 height 4
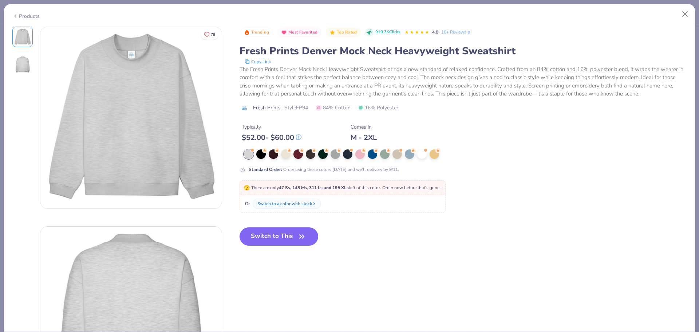
click at [277, 236] on button "Switch to This" at bounding box center [279, 236] width 79 height 18
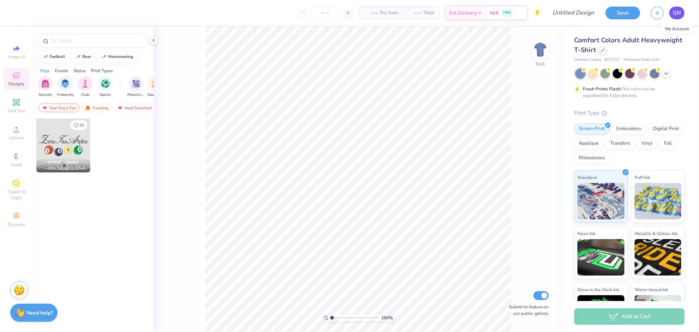
click at [681, 11] on span "GN" at bounding box center [677, 13] width 8 height 8
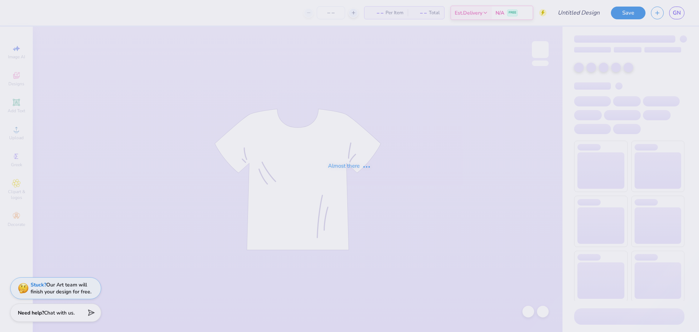
type input "BUKL Merch Mockup"
type input "32"
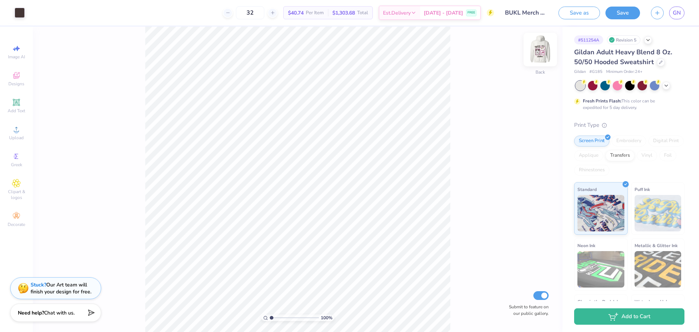
click at [547, 50] on img at bounding box center [540, 49] width 29 height 29
click at [275, 320] on input "range" at bounding box center [294, 317] width 49 height 7
drag, startPoint x: 275, startPoint y: 316, endPoint x: 295, endPoint y: 317, distance: 19.7
click at [295, 317] on input "range" at bounding box center [294, 317] width 49 height 7
click at [271, 317] on input "range" at bounding box center [294, 317] width 49 height 7
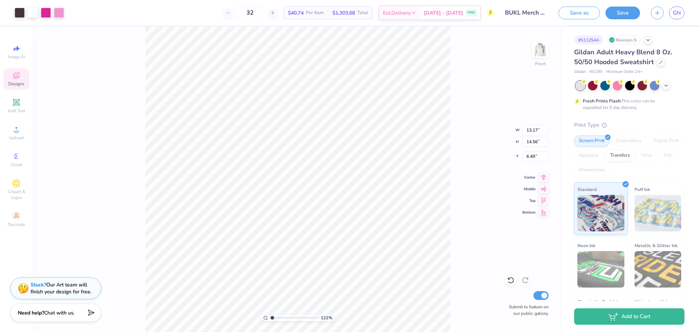
type input "1.21308772724535"
type input "6.65"
type input "1.21308772724535"
type input "6.47"
type input "1.21308772724535"
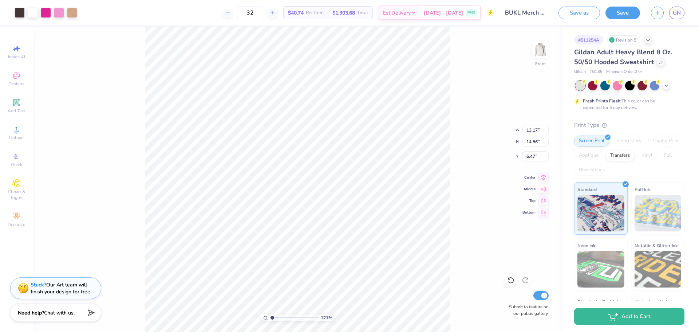
type input "13.98"
type input "15.45"
type input "6.50"
click at [476, 78] on div "121 % Front W 13.98 13.98 " H 15.45 15.45 " Y 6.50 6.50 " Center Middle Top Bot…" at bounding box center [298, 179] width 530 height 305
type input "1.21308772724535"
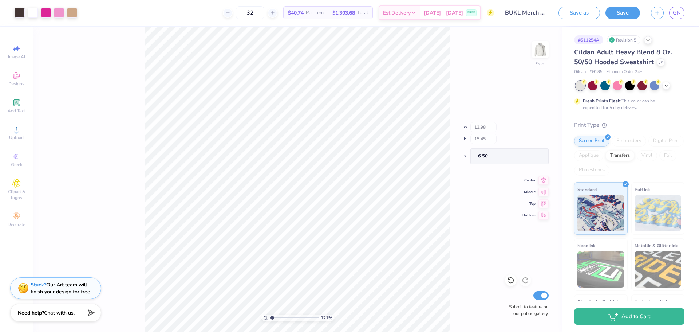
type input "7.08"
type input "1.21308772724535"
